Goal: Task Accomplishment & Management: Manage account settings

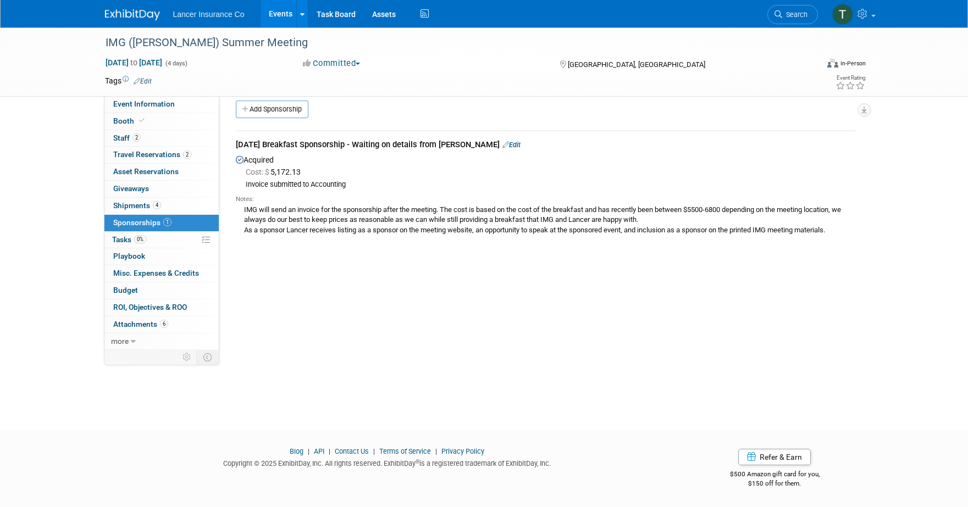
click at [281, 12] on link "Events" at bounding box center [281, 13] width 40 height 27
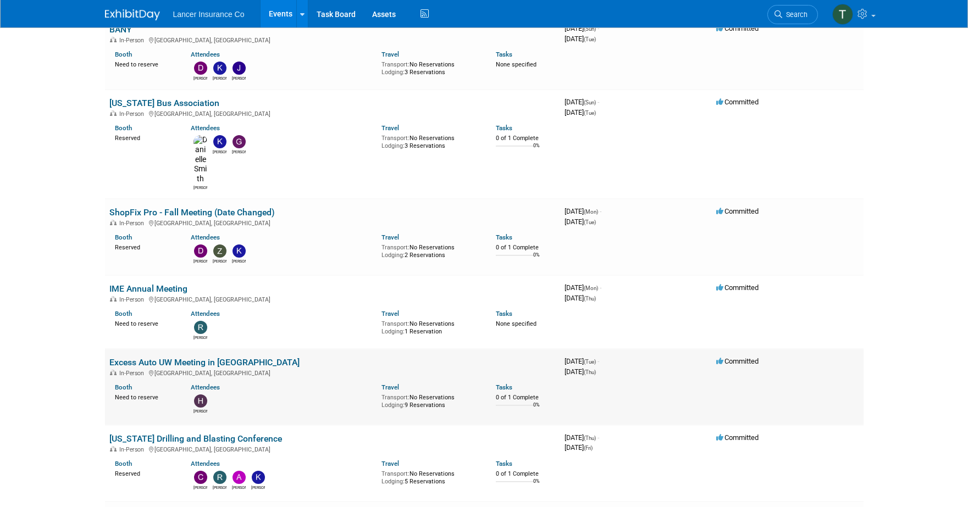
scroll to position [1301, 0]
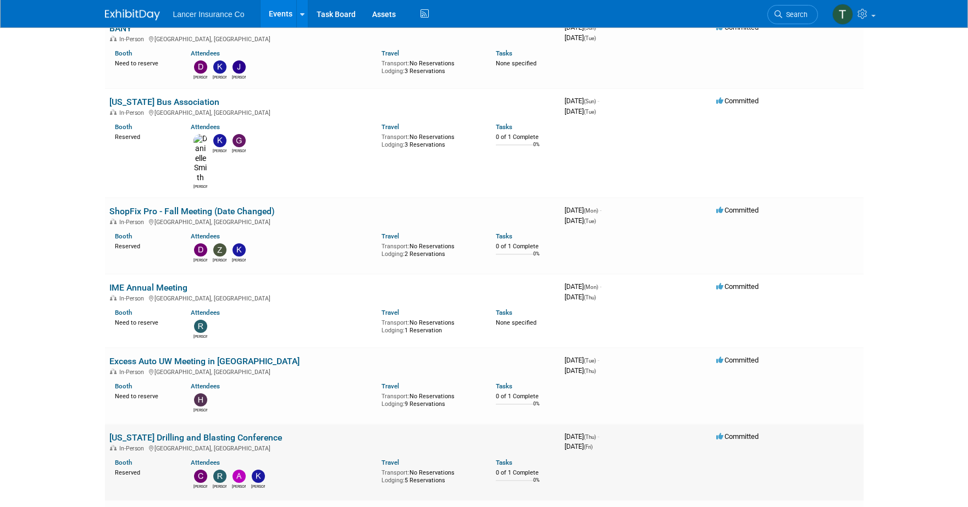
click at [187, 433] on link "[US_STATE] Drilling and Blasting Conference" at bounding box center [195, 438] width 173 height 10
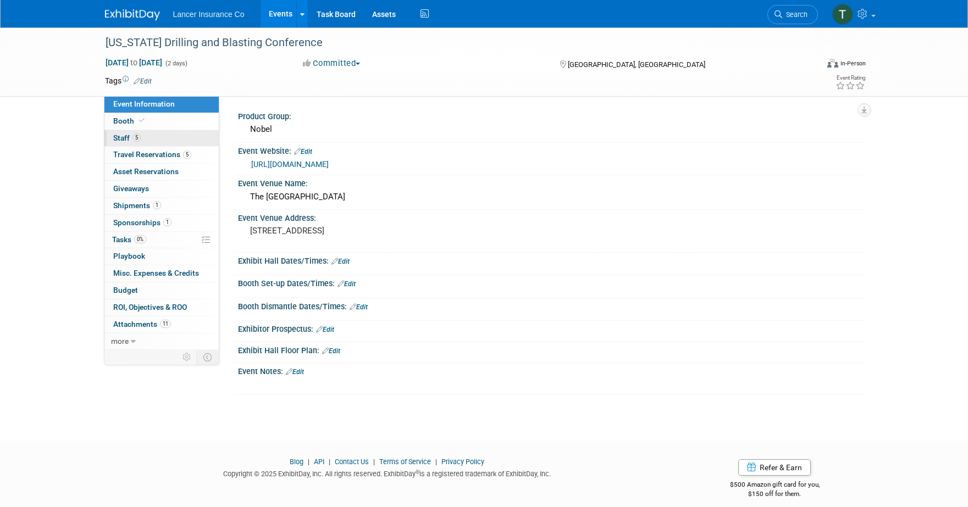
click at [125, 134] on span "Staff 5" at bounding box center [126, 138] width 27 height 9
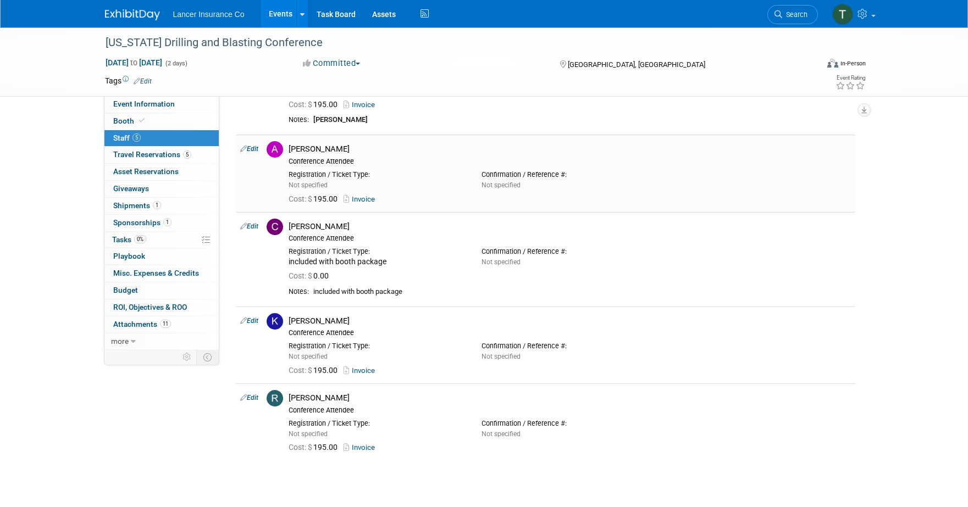
scroll to position [90, 0]
click at [277, 14] on link "Events" at bounding box center [281, 13] width 40 height 27
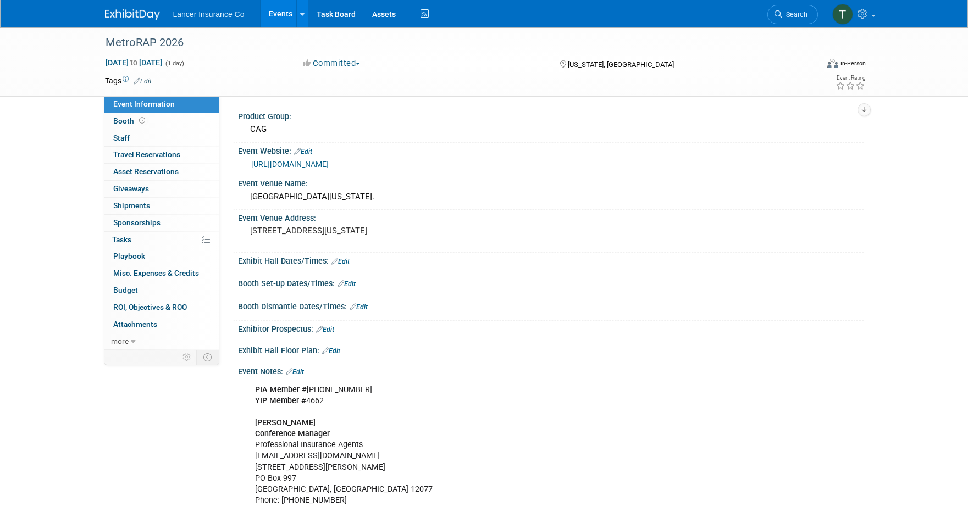
click at [281, 16] on link "Events" at bounding box center [281, 13] width 40 height 27
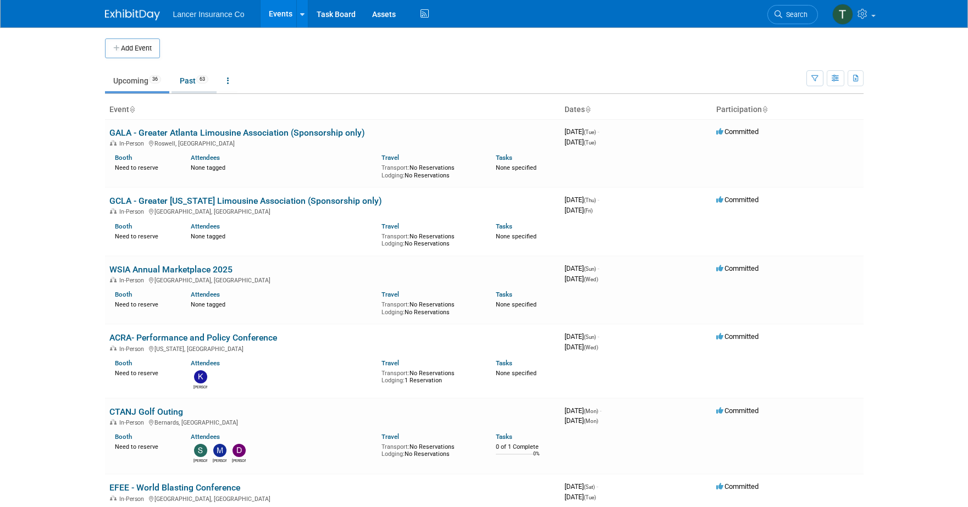
click at [193, 82] on link "Past 63" at bounding box center [194, 80] width 45 height 21
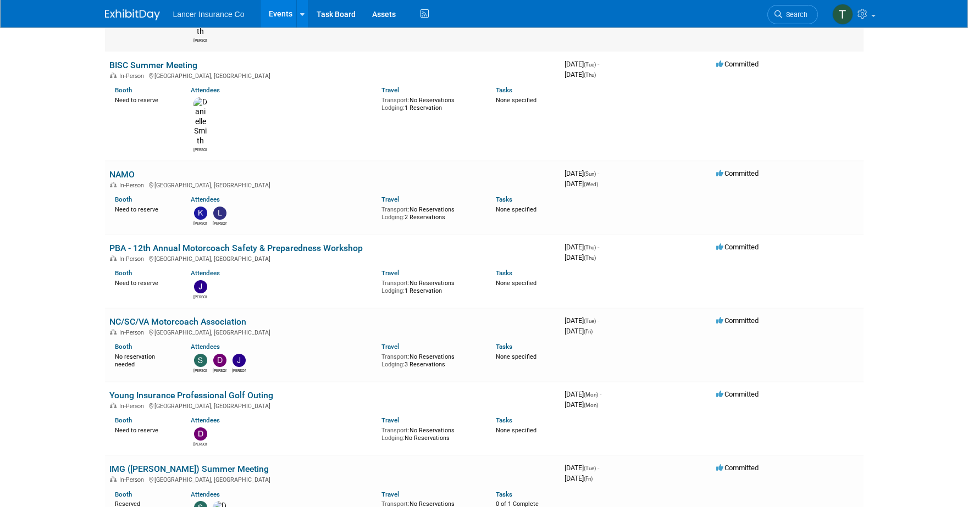
scroll to position [322, 0]
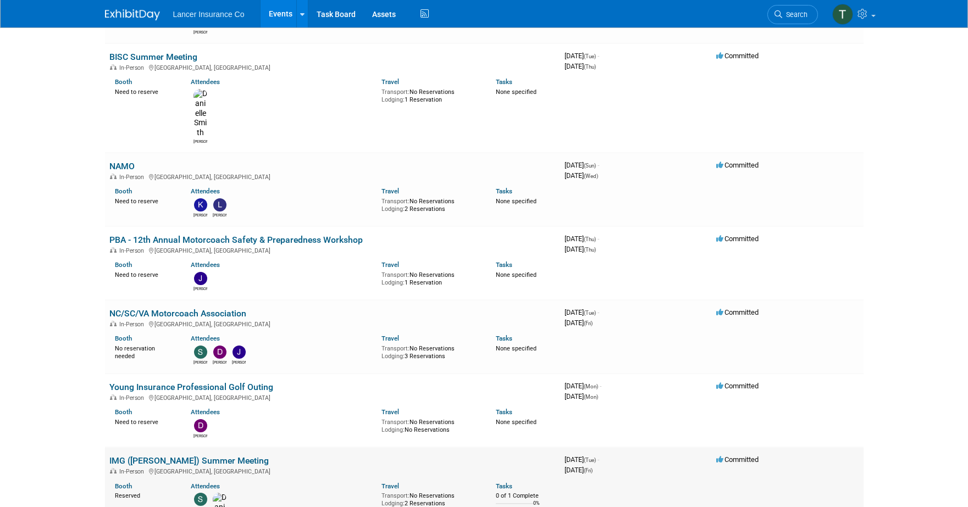
click at [140, 456] on link "IMG ([PERSON_NAME]) Summer Meeting" at bounding box center [188, 461] width 159 height 10
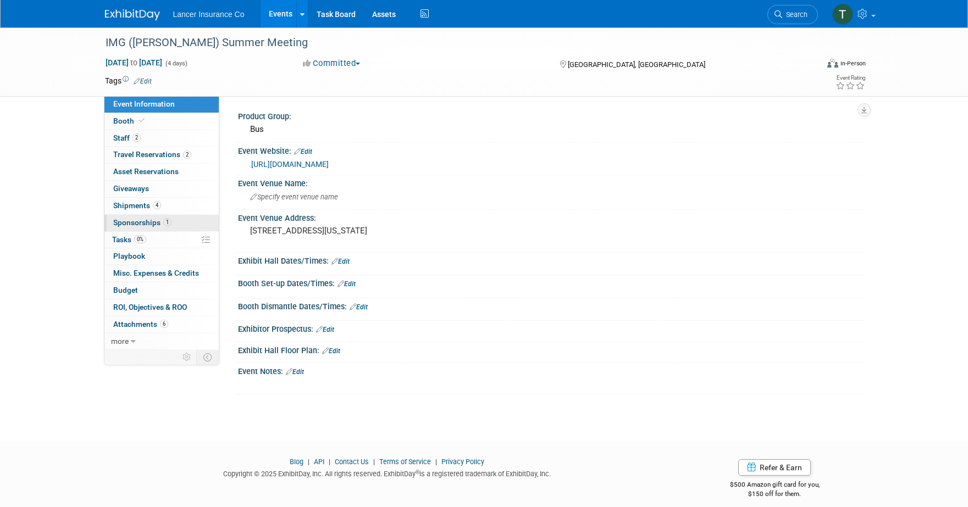
click at [136, 223] on span "Sponsorships 1" at bounding box center [142, 222] width 58 height 9
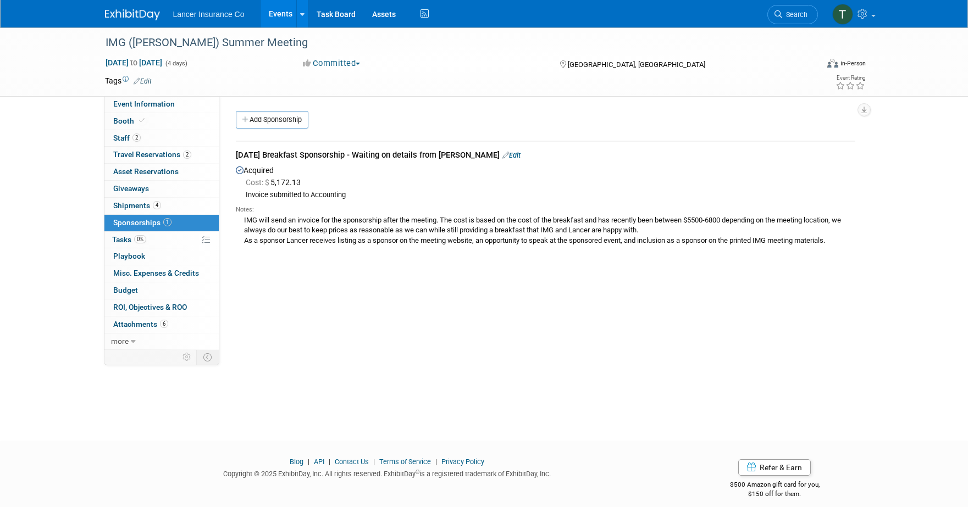
click at [289, 15] on link "Events" at bounding box center [281, 13] width 40 height 27
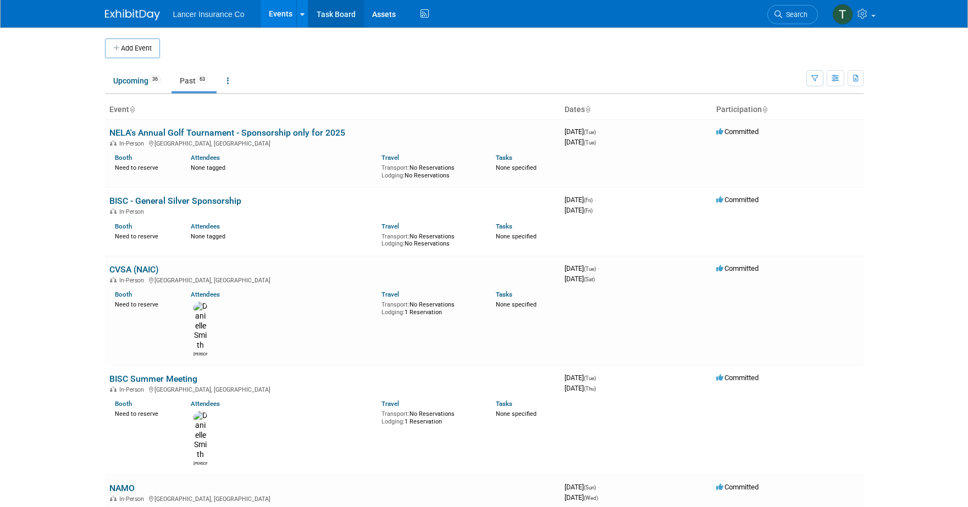
click at [330, 16] on link "Task Board" at bounding box center [336, 13] width 56 height 27
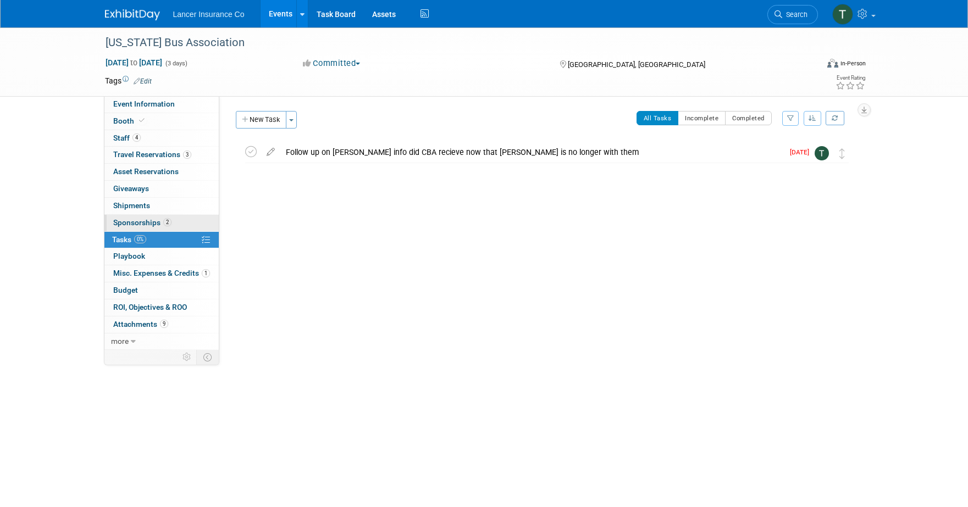
click at [136, 225] on span "Sponsorships 2" at bounding box center [142, 222] width 58 height 9
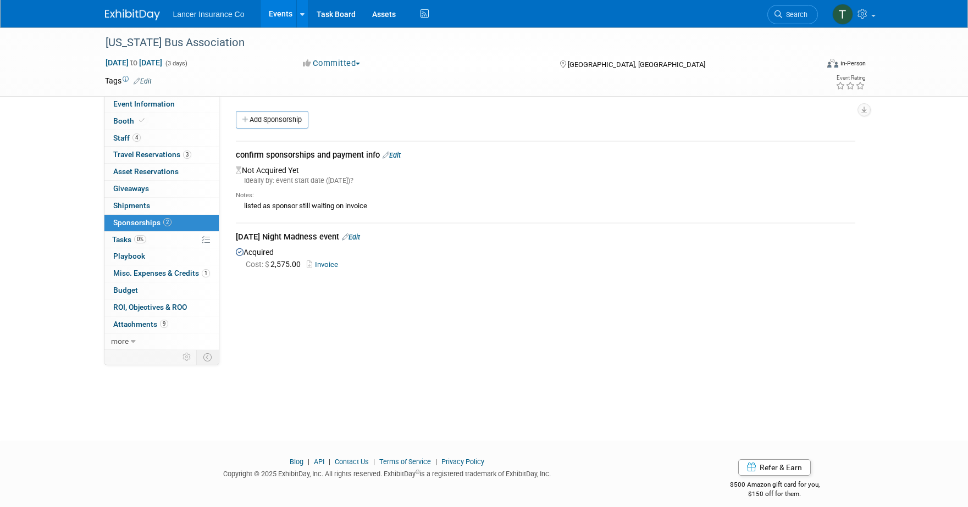
click at [400, 151] on link "Edit" at bounding box center [392, 155] width 18 height 8
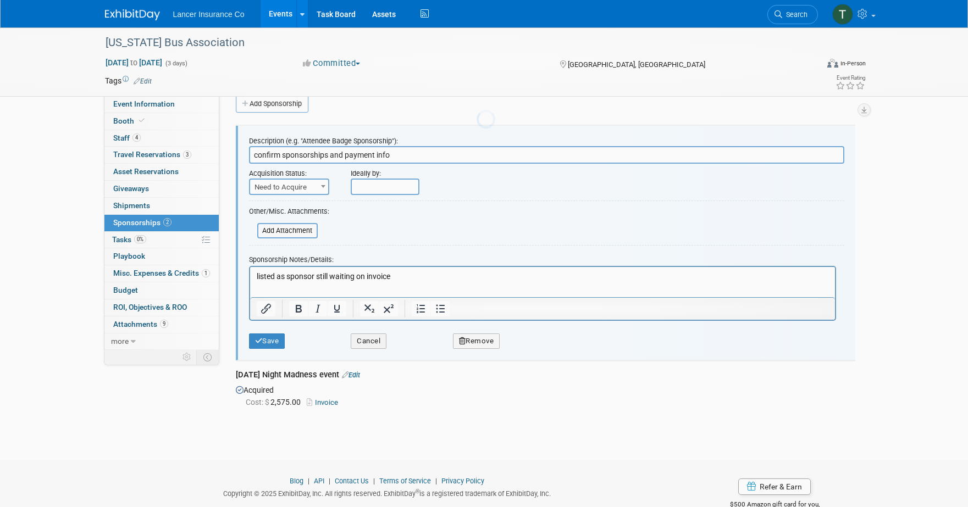
scroll to position [16, 0]
click at [403, 272] on p "listed as sponsor still waiting on invoice" at bounding box center [542, 276] width 572 height 11
click at [276, 336] on button "Save" at bounding box center [267, 340] width 36 height 15
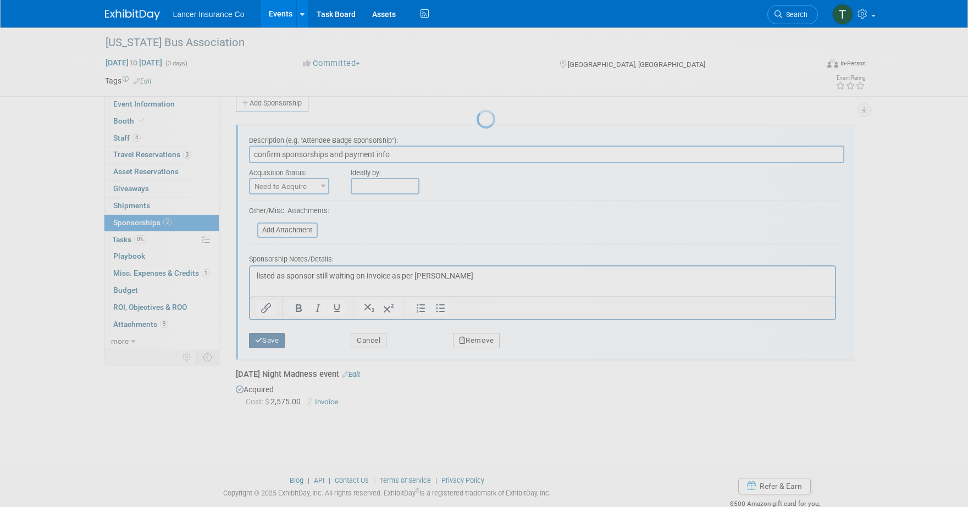
scroll to position [10, 0]
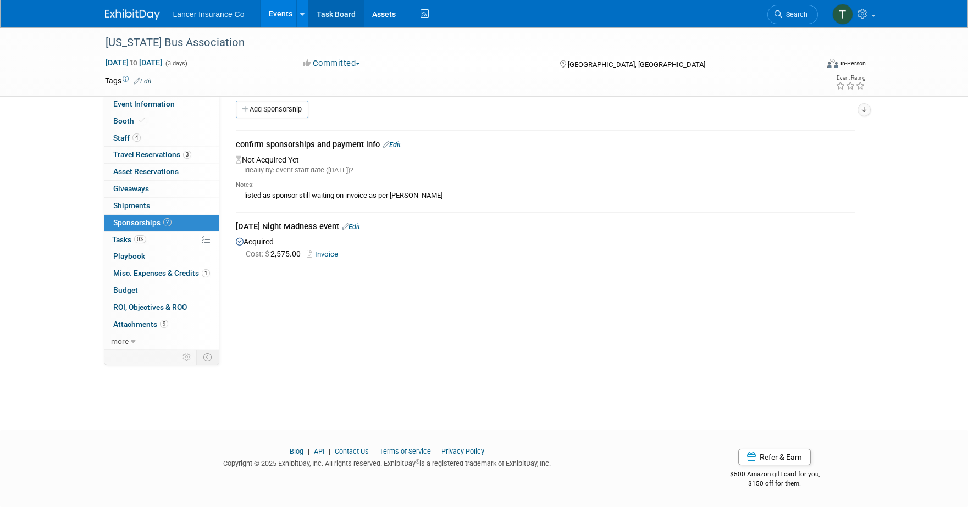
click at [325, 15] on link "Task Board" at bounding box center [336, 13] width 56 height 27
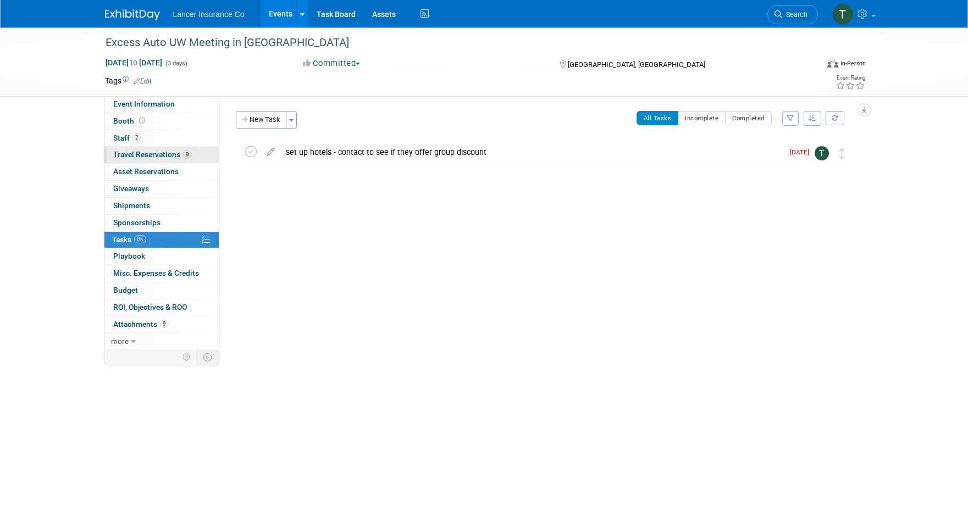
click at [165, 158] on span "Travel Reservations 9" at bounding box center [152, 154] width 78 height 9
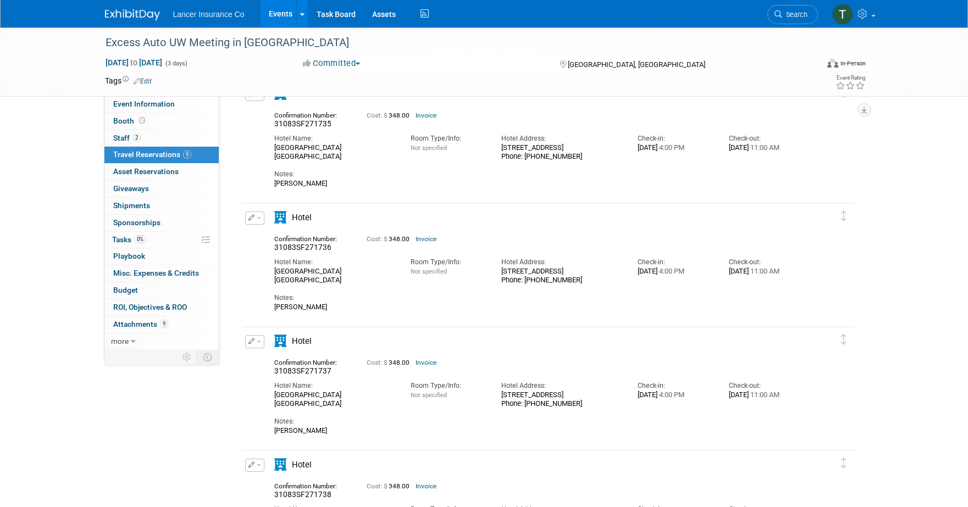
scroll to position [748, 0]
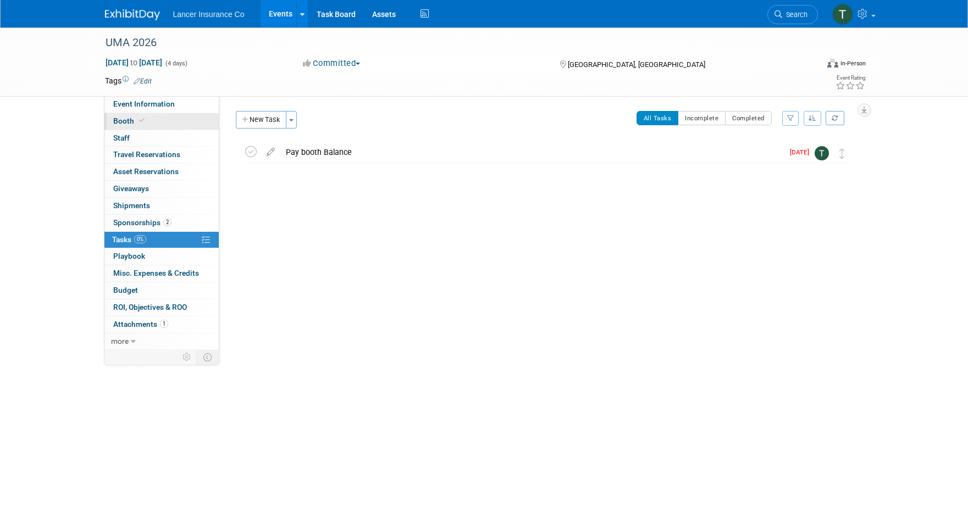
click at [130, 120] on span "Booth" at bounding box center [130, 121] width 34 height 9
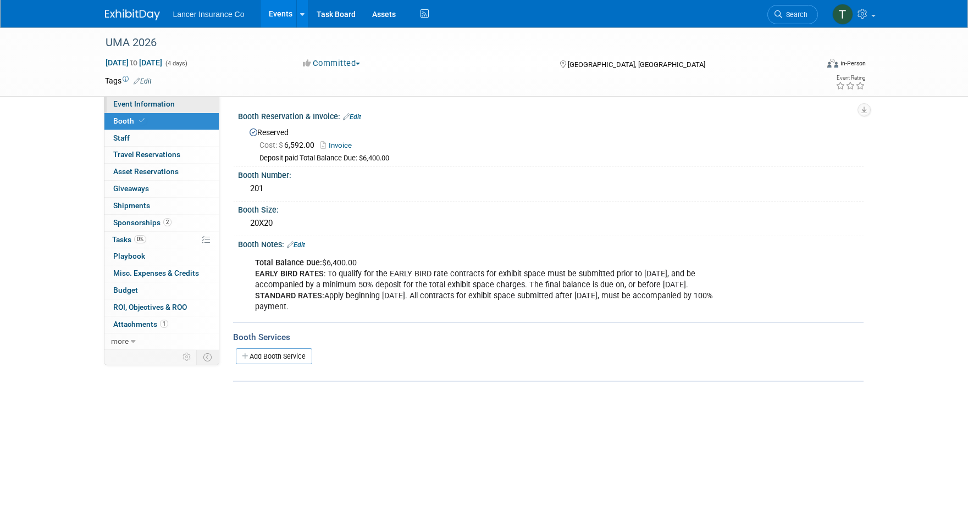
click at [134, 109] on link "Event Information" at bounding box center [161, 104] width 114 height 16
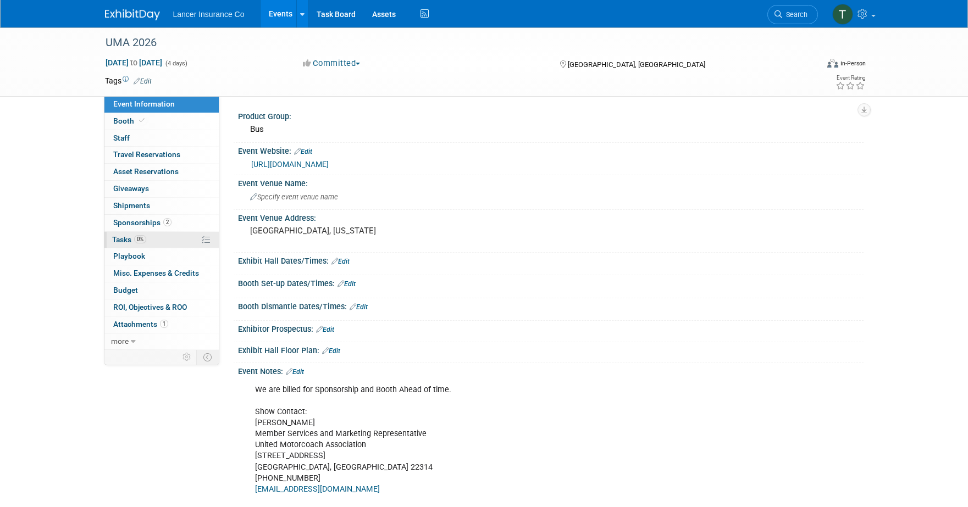
click at [122, 241] on span "Tasks 0%" at bounding box center [129, 239] width 34 height 9
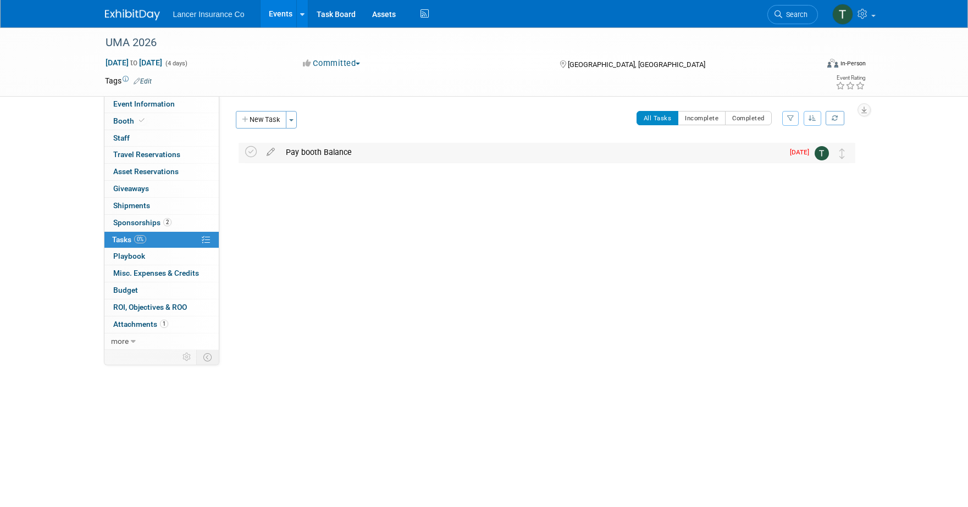
click at [296, 156] on div "Pay booth Balance" at bounding box center [531, 152] width 503 height 19
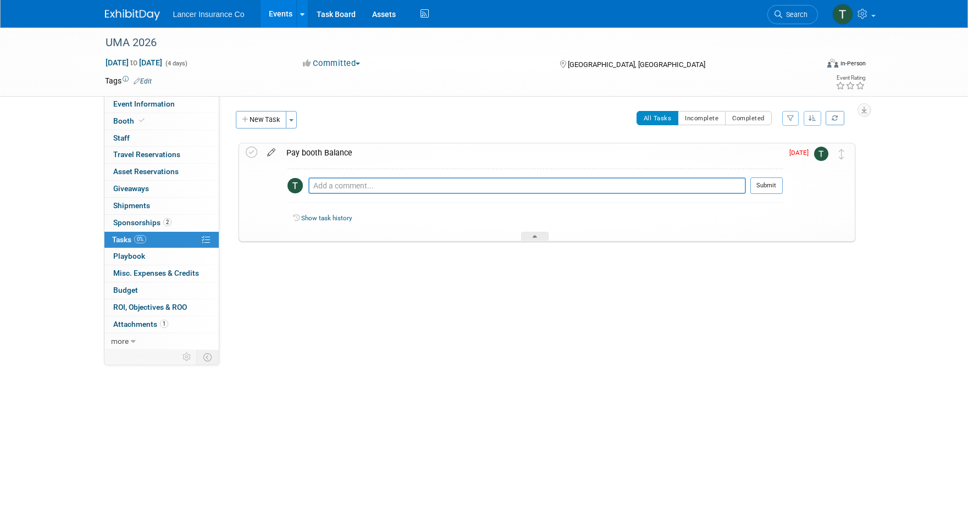
click at [273, 153] on icon at bounding box center [271, 151] width 19 height 14
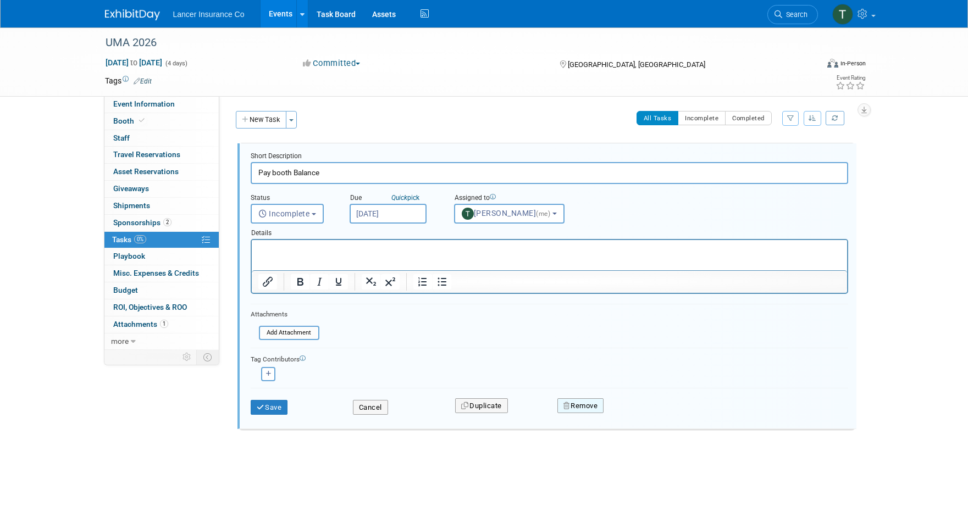
click at [575, 404] on button "Remove" at bounding box center [581, 406] width 47 height 15
click at [645, 422] on link "Yes" at bounding box center [643, 415] width 32 height 18
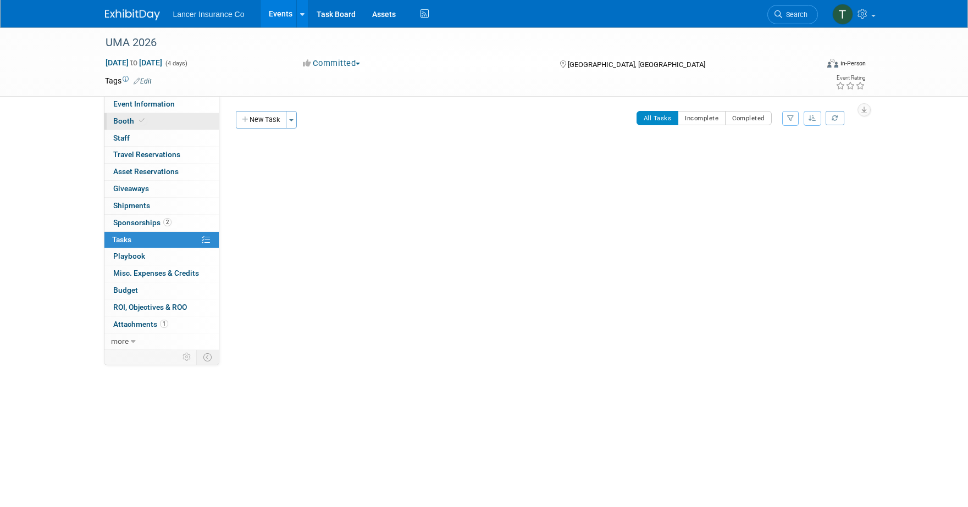
click at [114, 122] on span "Booth" at bounding box center [130, 121] width 34 height 9
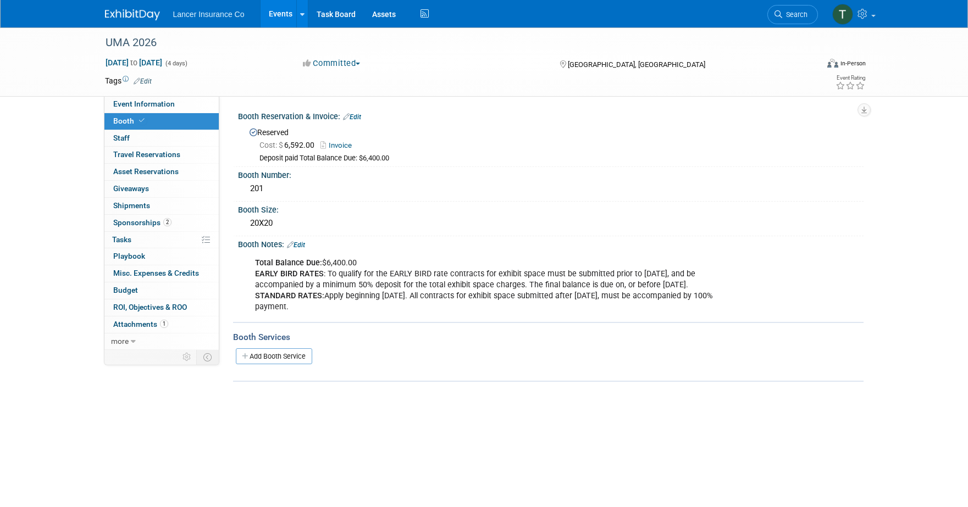
click at [356, 117] on link "Edit" at bounding box center [352, 117] width 18 height 8
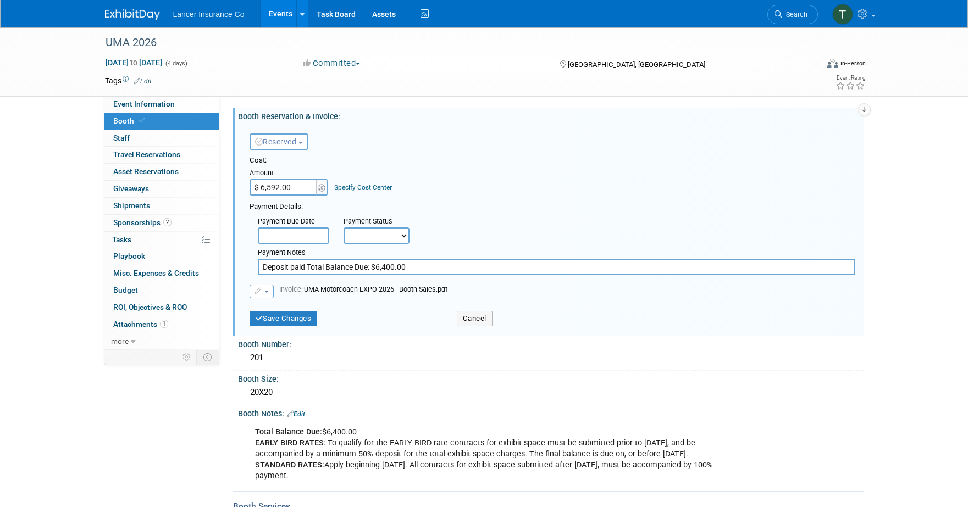
click at [299, 187] on input "$ 6,592.00" at bounding box center [284, 187] width 69 height 16
type input "$ 13,184.00"
click at [270, 291] on button "button" at bounding box center [262, 292] width 24 height 14
click at [283, 306] on link "Replace with a new file" at bounding box center [305, 308] width 110 height 15
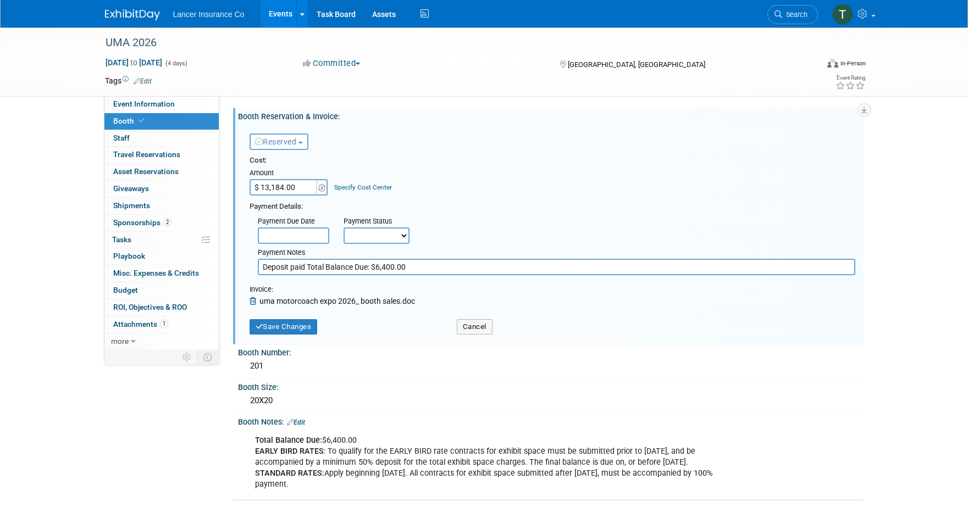
click at [387, 266] on input "Deposit paid Total Balance Due: $6,400.00" at bounding box center [557, 267] width 598 height 16
click at [427, 267] on input "Deposit paid Total Balance Due: $6,592.00" at bounding box center [557, 267] width 598 height 16
drag, startPoint x: 407, startPoint y: 264, endPoint x: 378, endPoint y: 266, distance: 29.7
click at [378, 266] on input "Deposit paid Total Balance Due: $6,592.00" at bounding box center [557, 267] width 598 height 16
click at [435, 260] on input "Deposit paid Total Balance Due: $6,592.00" at bounding box center [557, 267] width 598 height 16
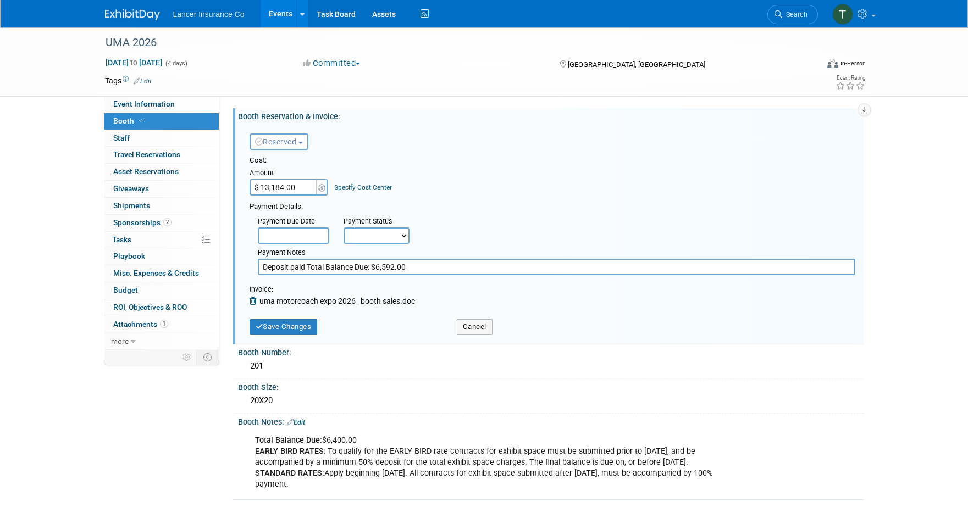
click at [434, 264] on input "Deposit paid Total Balance Due: $6,592.00" at bounding box center [557, 267] width 598 height 16
paste input "6,592.00"
type input "Deposit paid Total Balance Due: $6,592.00 Balance paid 6,592.00"
click at [284, 325] on button "Save Changes" at bounding box center [284, 326] width 68 height 15
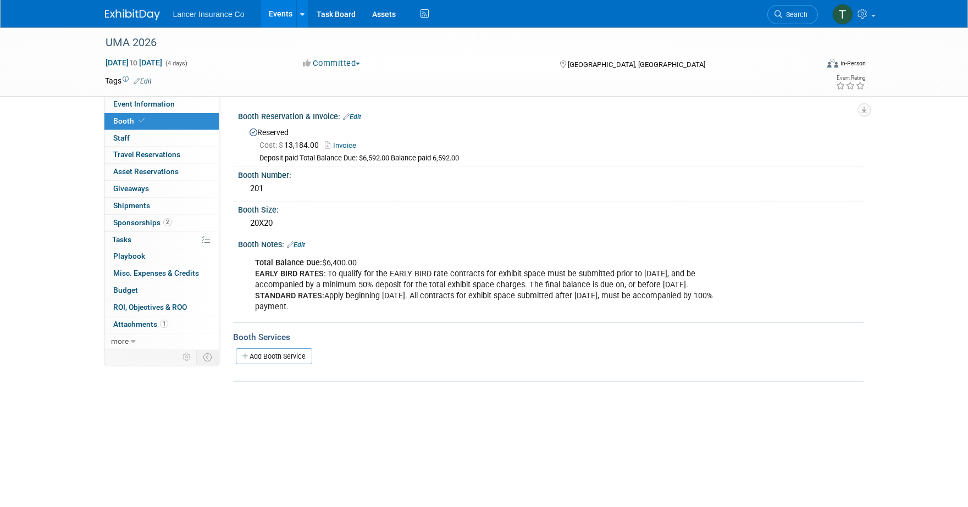
click at [305, 244] on link "Edit" at bounding box center [296, 245] width 18 height 8
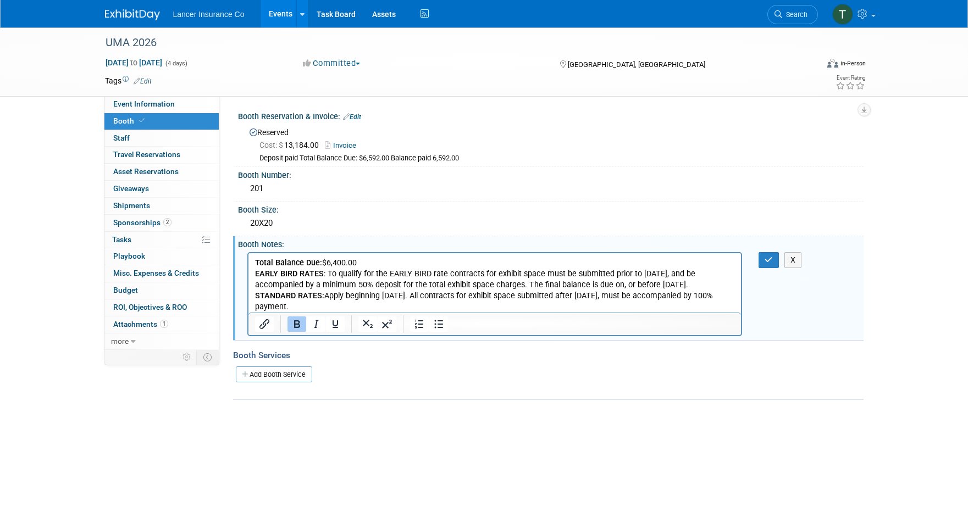
drag, startPoint x: 376, startPoint y: 260, endPoint x: 252, endPoint y: 254, distance: 123.9
click at [252, 254] on html "Total Balance Due: $6,400.00 EARLY BIRD RATES : To qualify for the EARLY BIRD r…" at bounding box center [494, 282] width 493 height 59
drag, startPoint x: 763, startPoint y: 263, endPoint x: 750, endPoint y: 260, distance: 13.1
click at [762, 263] on button "button" at bounding box center [769, 260] width 20 height 16
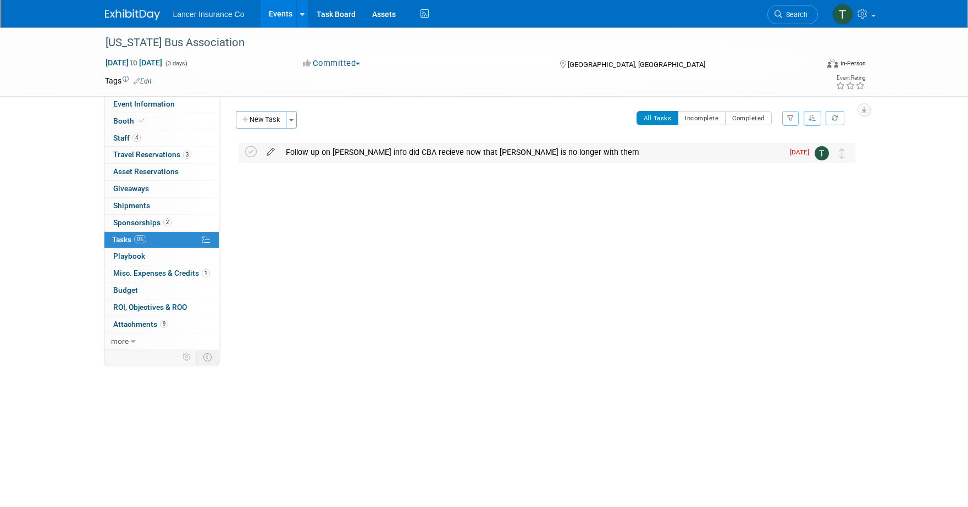
click at [272, 148] on icon at bounding box center [270, 150] width 19 height 14
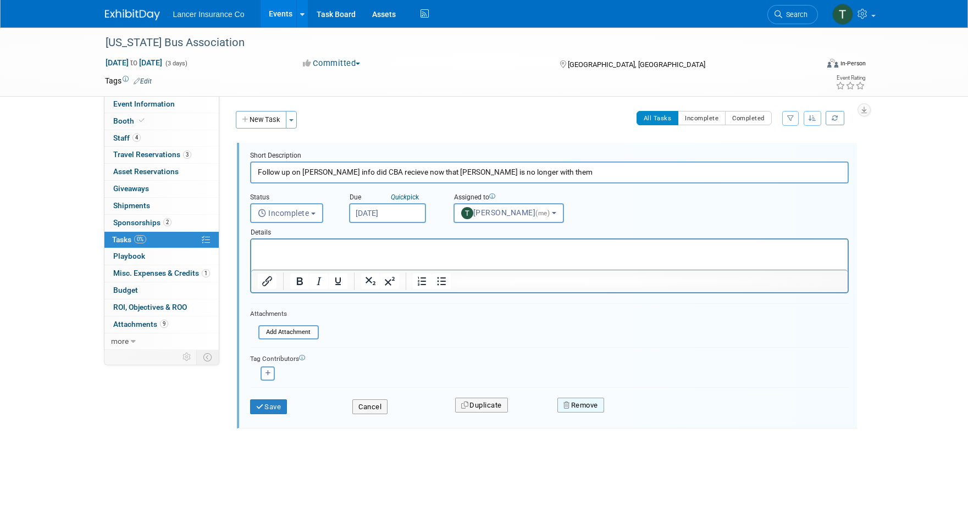
click at [576, 409] on button "Remove" at bounding box center [581, 405] width 47 height 15
click at [642, 415] on link "Yes" at bounding box center [643, 415] width 32 height 18
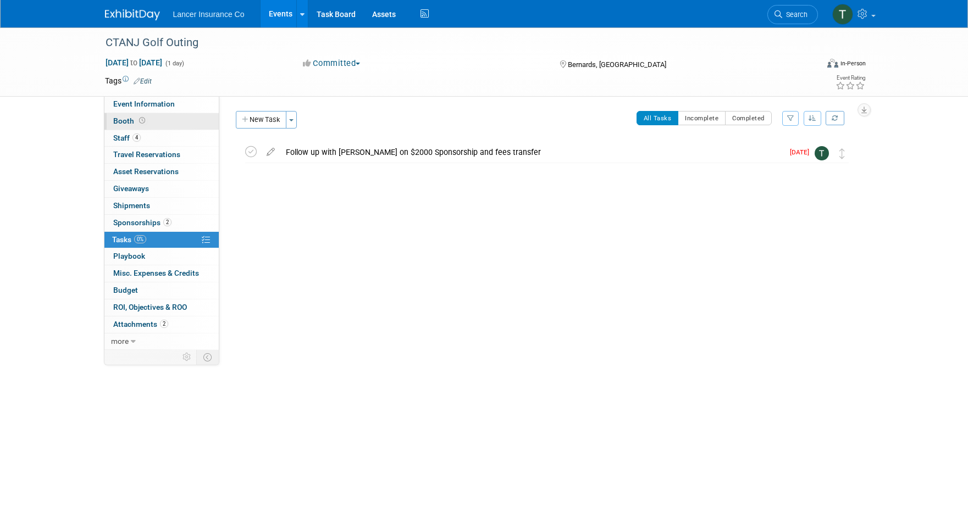
click at [139, 120] on icon at bounding box center [142, 121] width 6 height 6
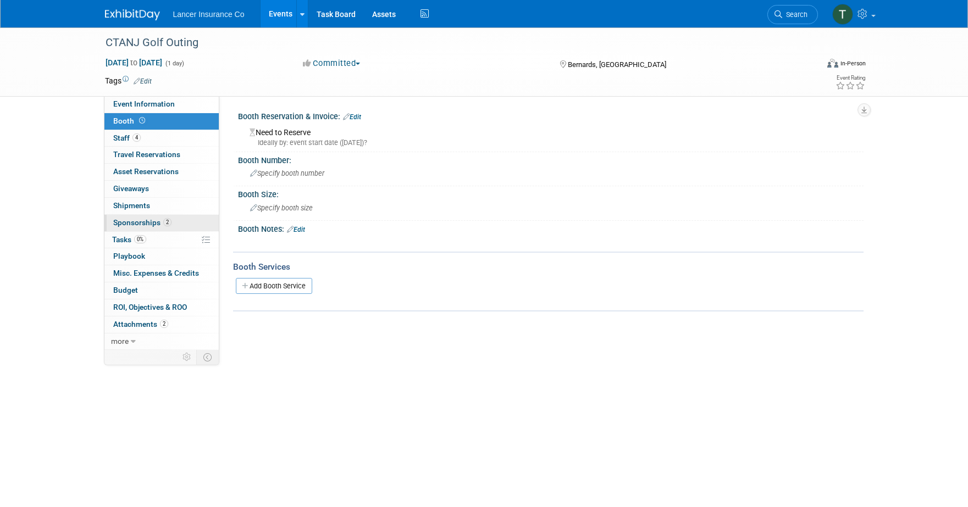
click at [129, 220] on span "Sponsorships 2" at bounding box center [142, 222] width 58 height 9
